Goal: Task Accomplishment & Management: Manage account settings

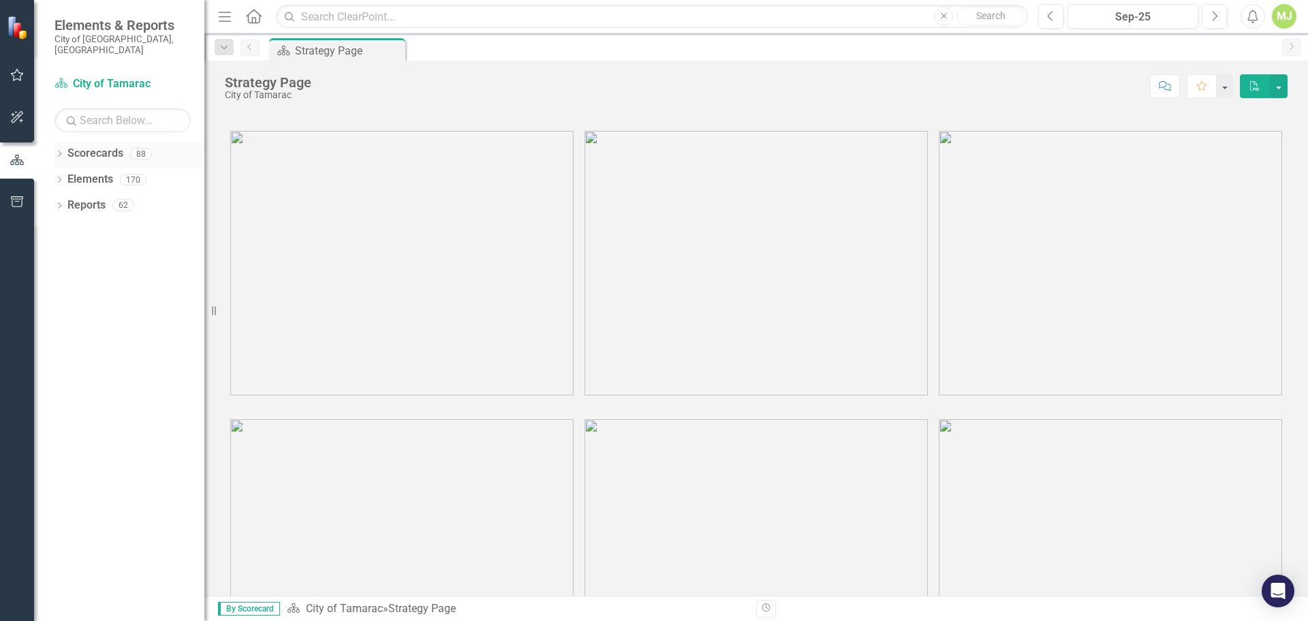
click at [59, 151] on icon at bounding box center [59, 154] width 3 height 6
click at [65, 175] on icon "Dropdown" at bounding box center [66, 179] width 10 height 8
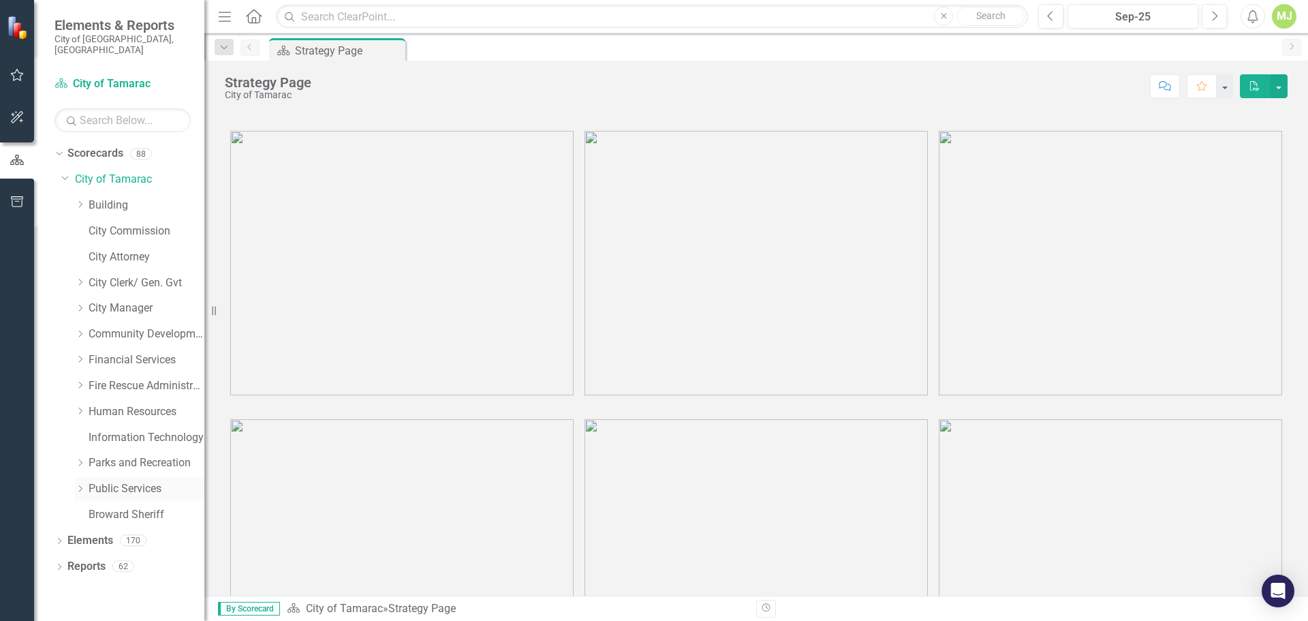
click at [80, 484] on icon "Dropdown" at bounding box center [80, 488] width 10 height 8
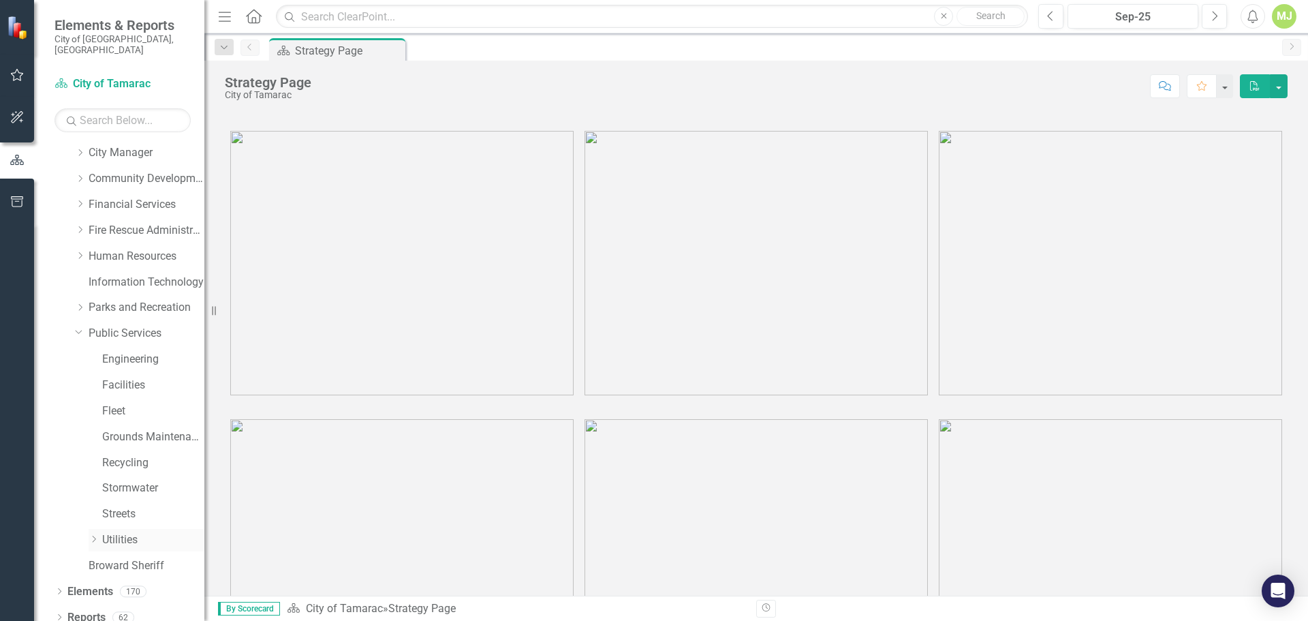
click at [93, 535] on icon "Dropdown" at bounding box center [94, 539] width 10 height 8
click at [127, 506] on link "Water Distribution" at bounding box center [160, 514] width 89 height 16
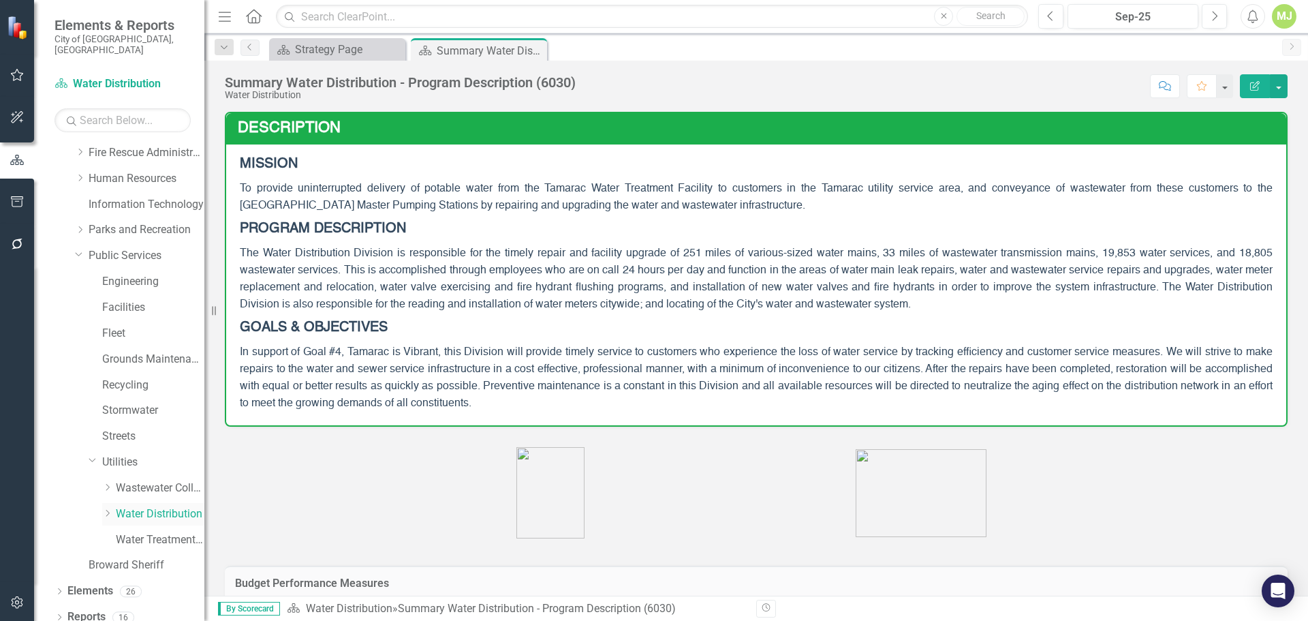
click at [108, 509] on icon "Dropdown" at bounding box center [107, 513] width 10 height 8
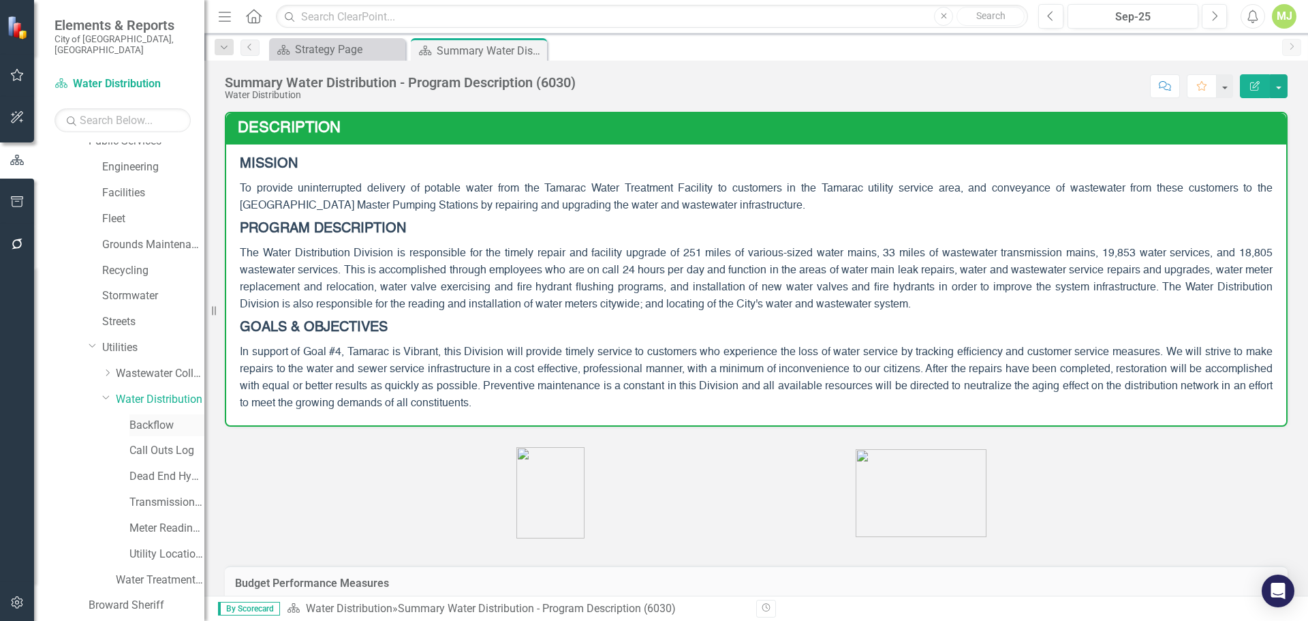
scroll to position [388, 0]
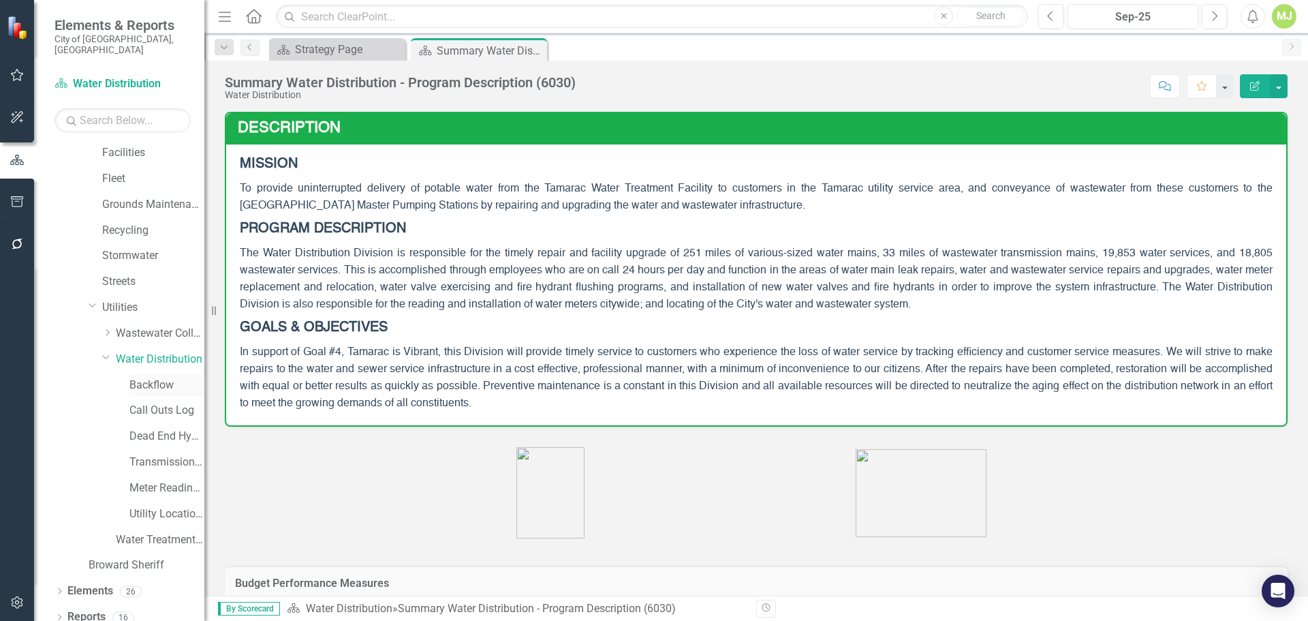
click at [146, 377] on link "Backflow" at bounding box center [166, 385] width 75 height 16
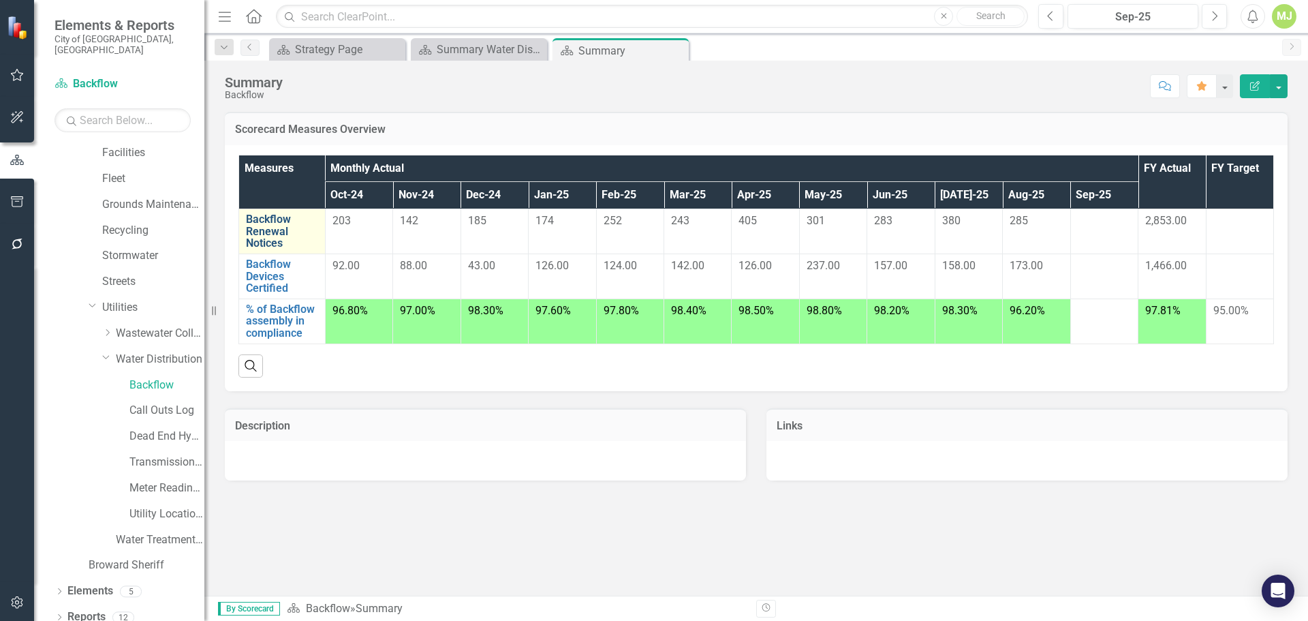
click at [264, 232] on link "Backflow Renewal Notices" at bounding box center [282, 231] width 72 height 36
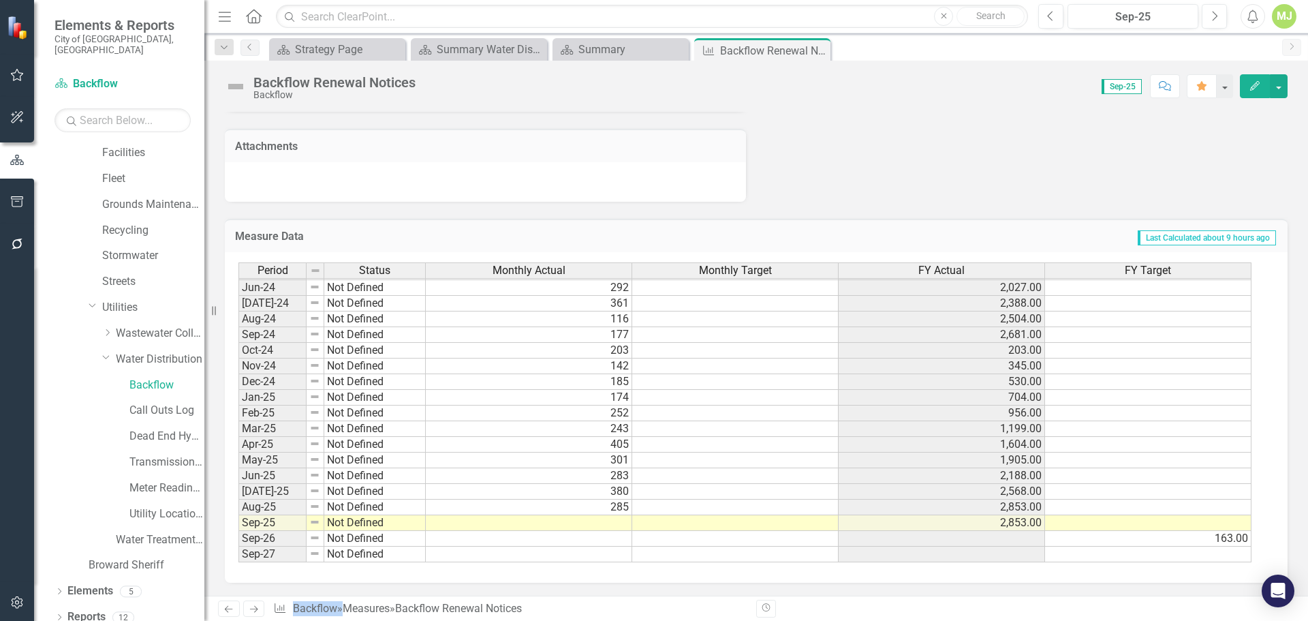
scroll to position [848, 0]
click at [609, 520] on td at bounding box center [529, 522] width 206 height 16
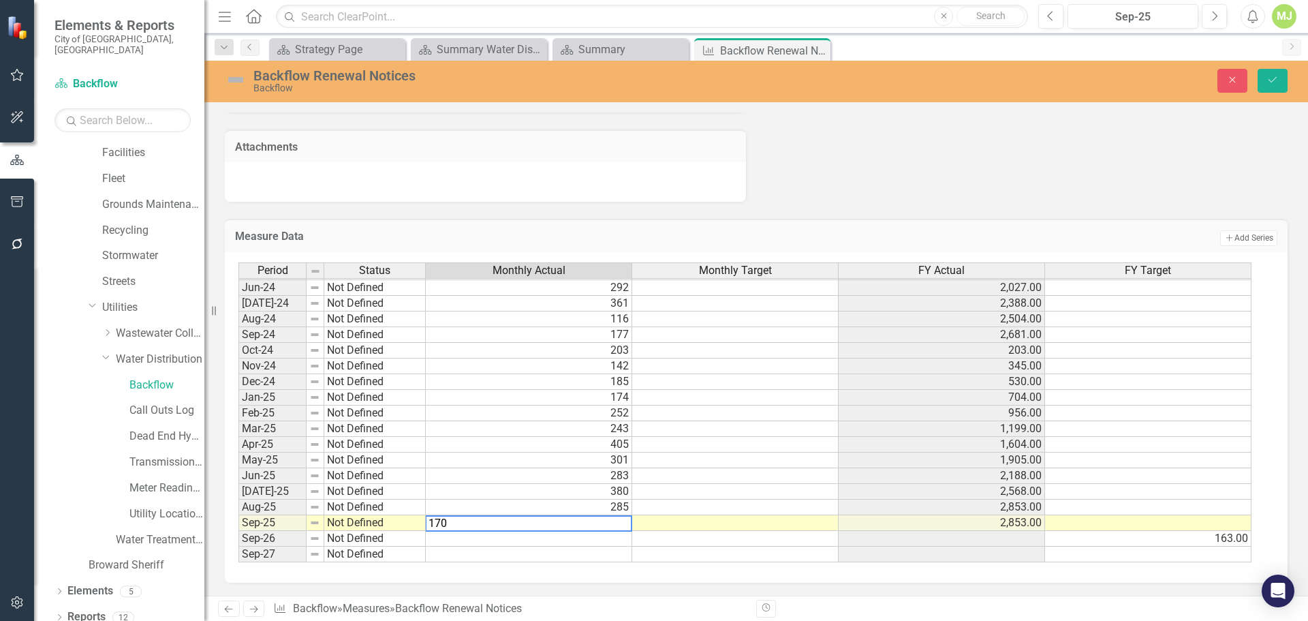
scroll to position [849, 0]
type textarea "170"
click at [238, 420] on div "Period Status Monthly Actual Monthly Target FY Actual FY Target May-23 Meets or…" at bounding box center [238, 310] width 0 height 503
click at [1269, 83] on icon "Save" at bounding box center [1272, 80] width 12 height 10
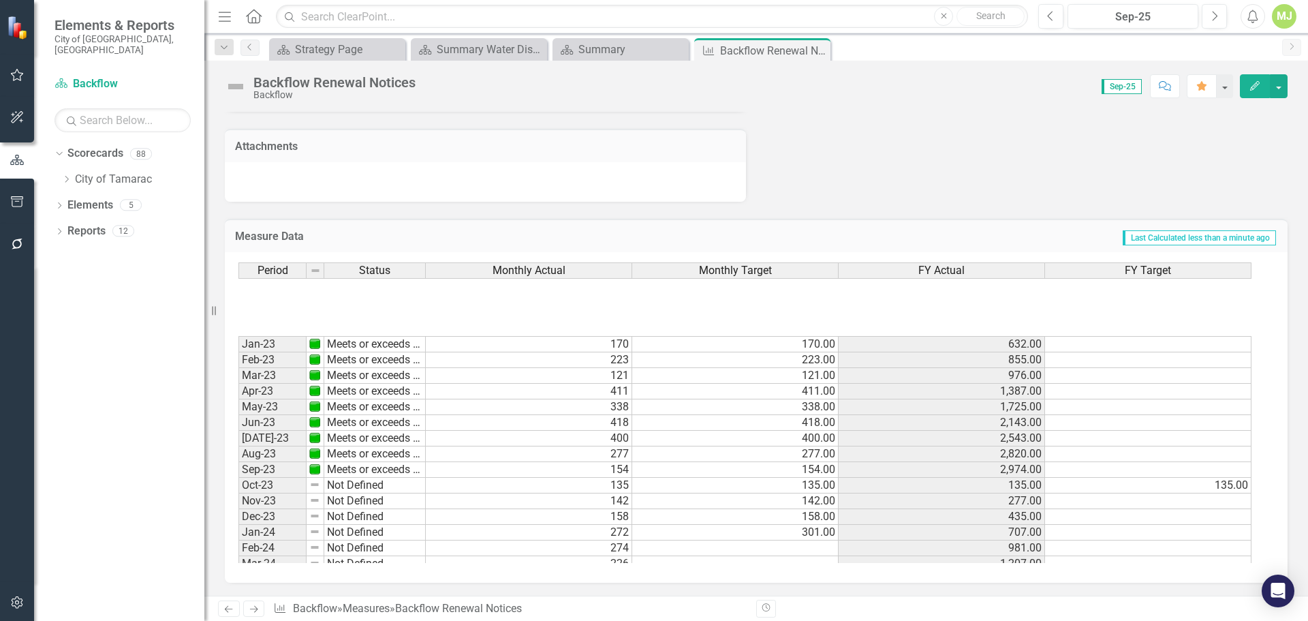
scroll to position [477, 0]
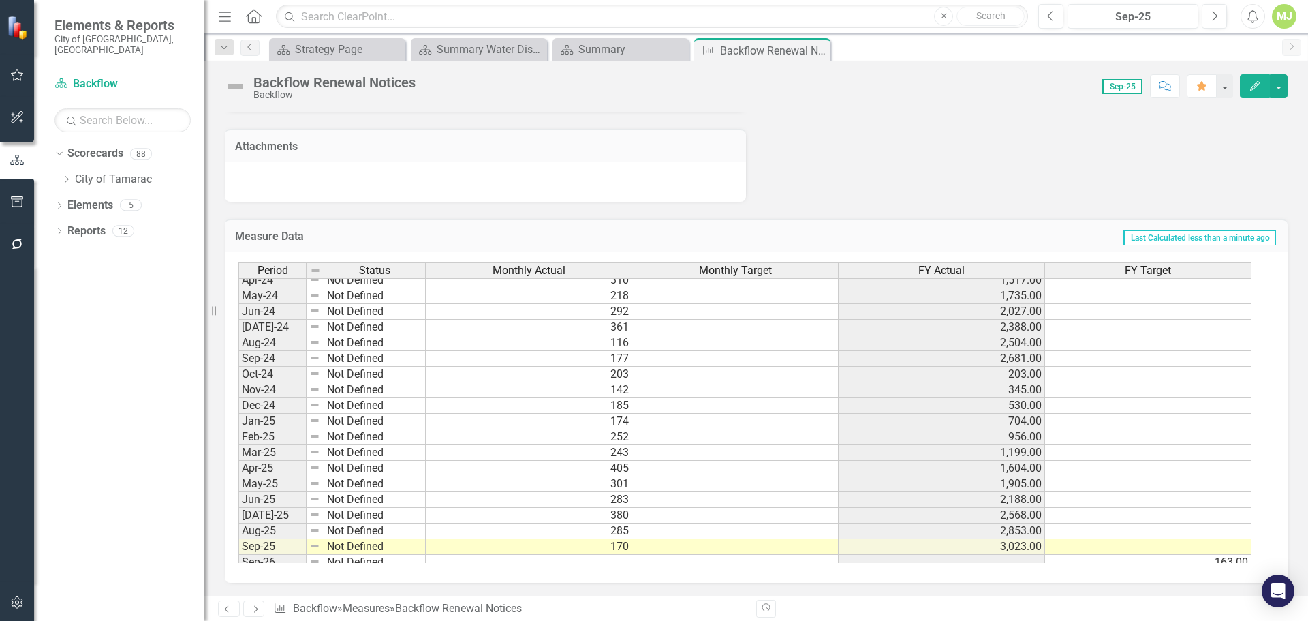
click at [245, 607] on link "Next" at bounding box center [254, 608] width 22 height 16
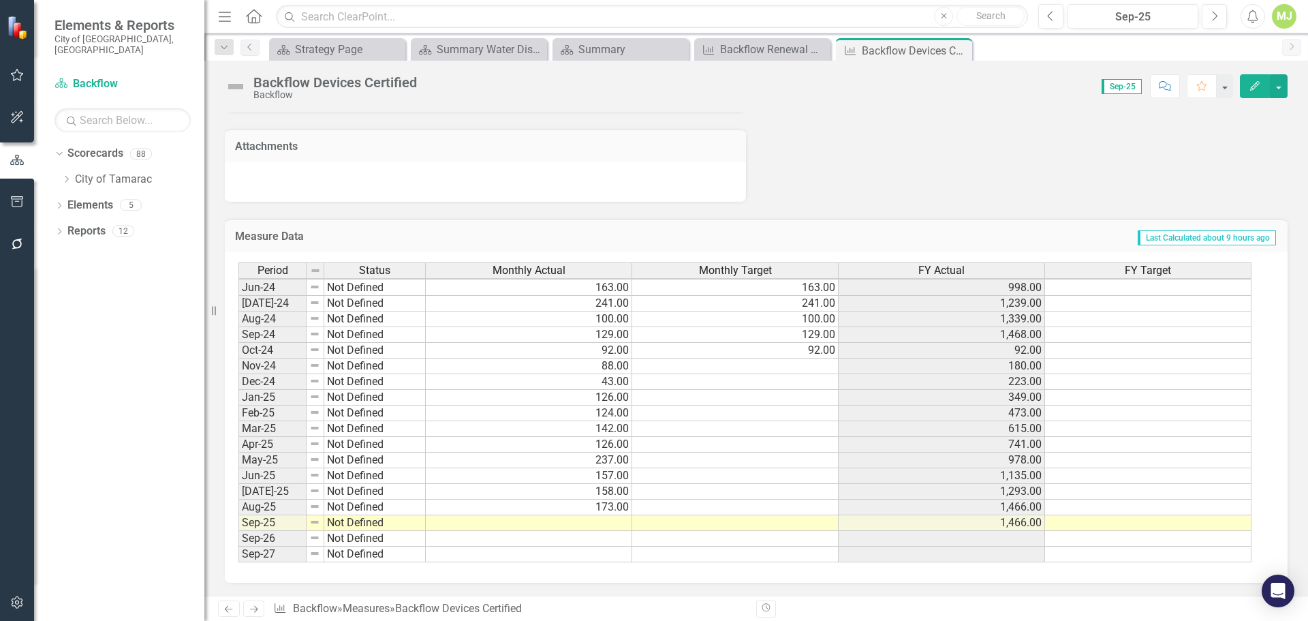
scroll to position [848, 0]
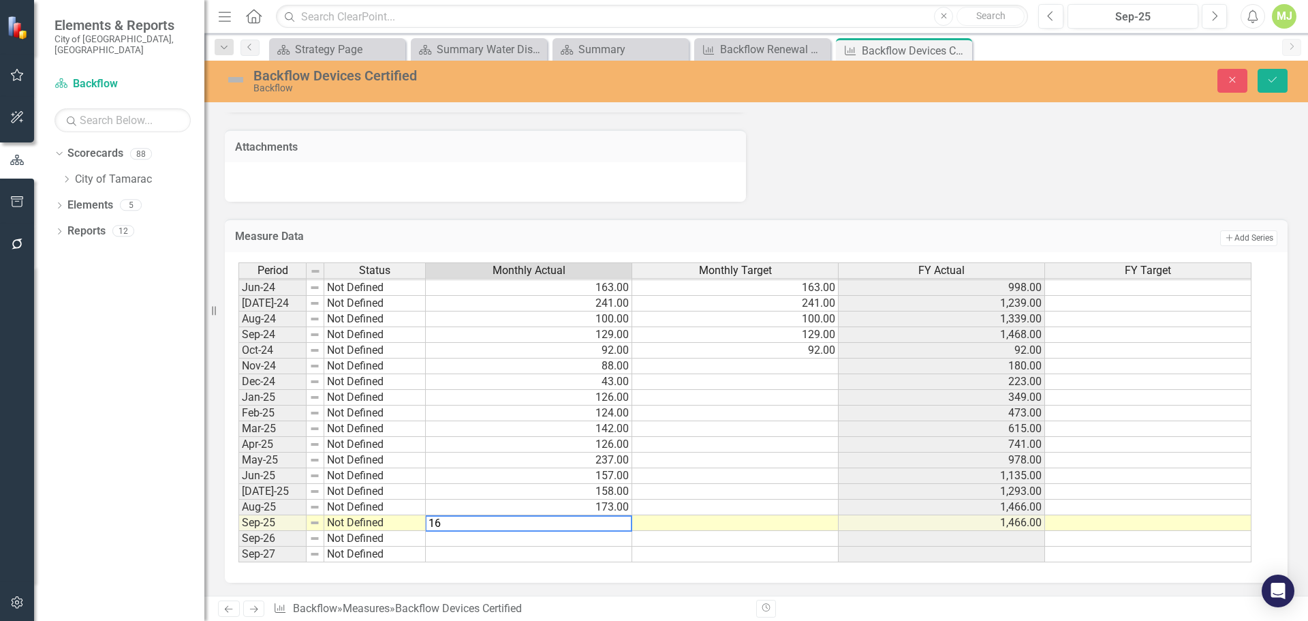
type textarea "165"
click at [1273, 81] on icon "Save" at bounding box center [1272, 80] width 12 height 10
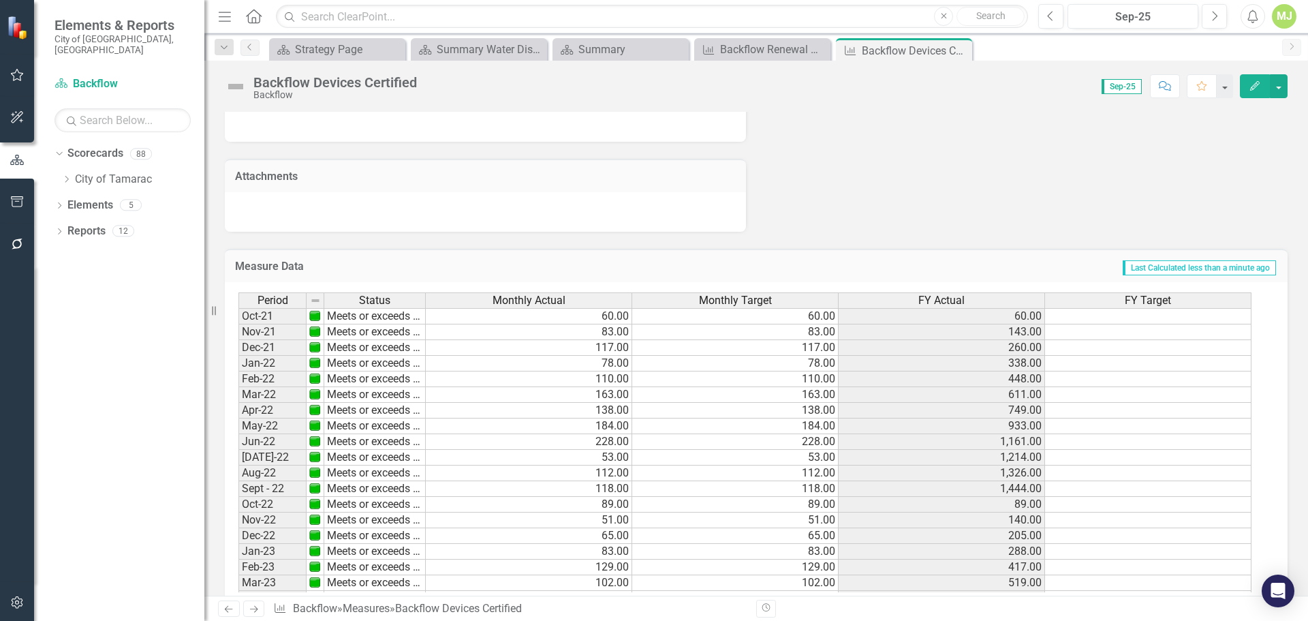
scroll to position [847, 0]
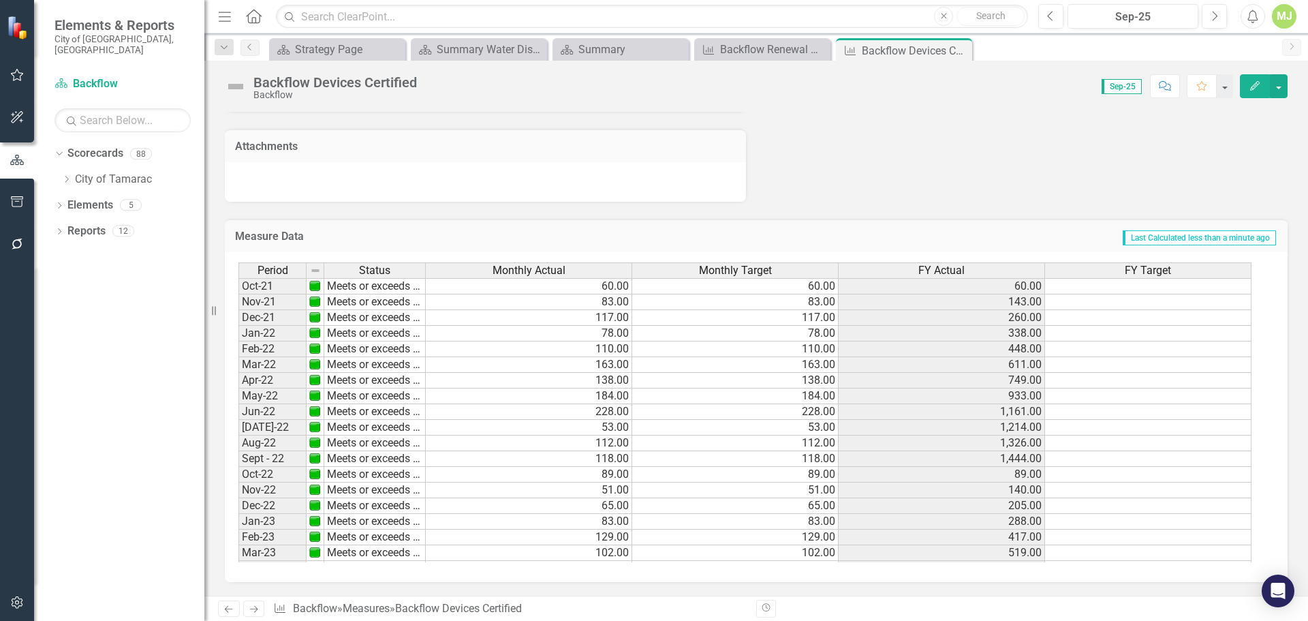
click at [257, 610] on icon "Next" at bounding box center [254, 608] width 12 height 9
